Goal: Transaction & Acquisition: Subscribe to service/newsletter

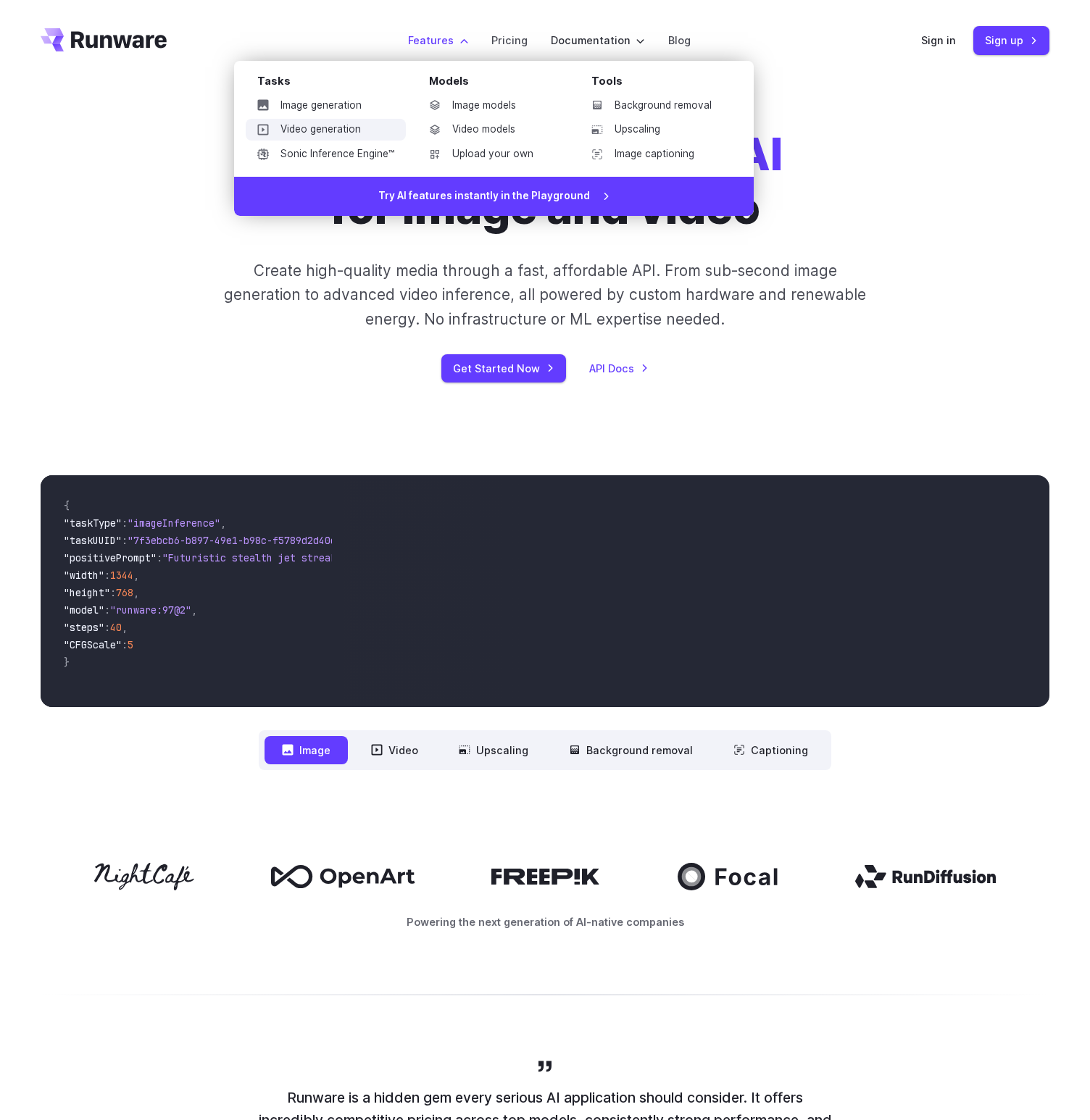
click at [348, 124] on link "Video generation" at bounding box center [326, 130] width 160 height 22
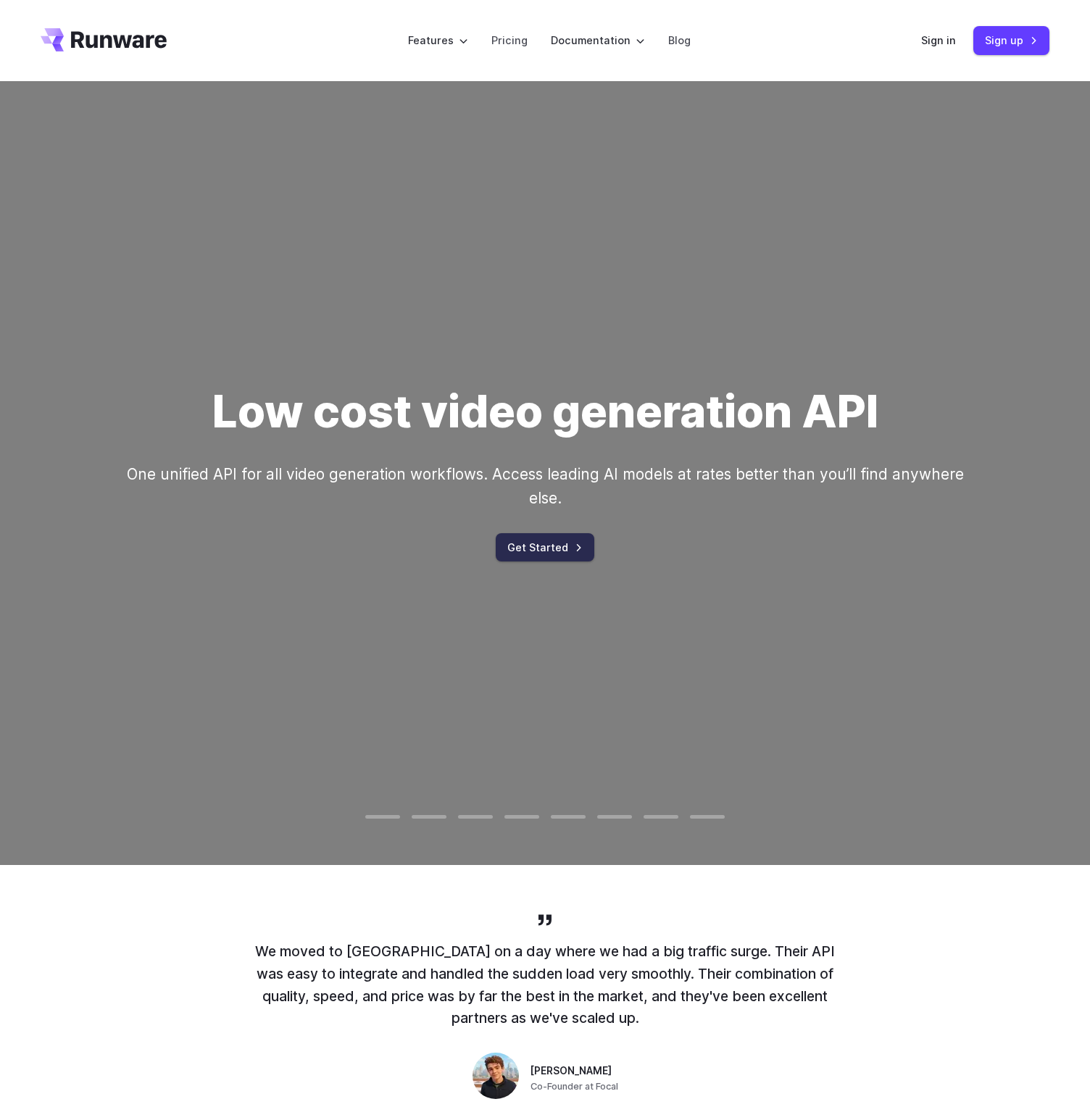
click at [526, 538] on link "Get Started" at bounding box center [545, 547] width 99 height 29
